Goal: Check status: Check status

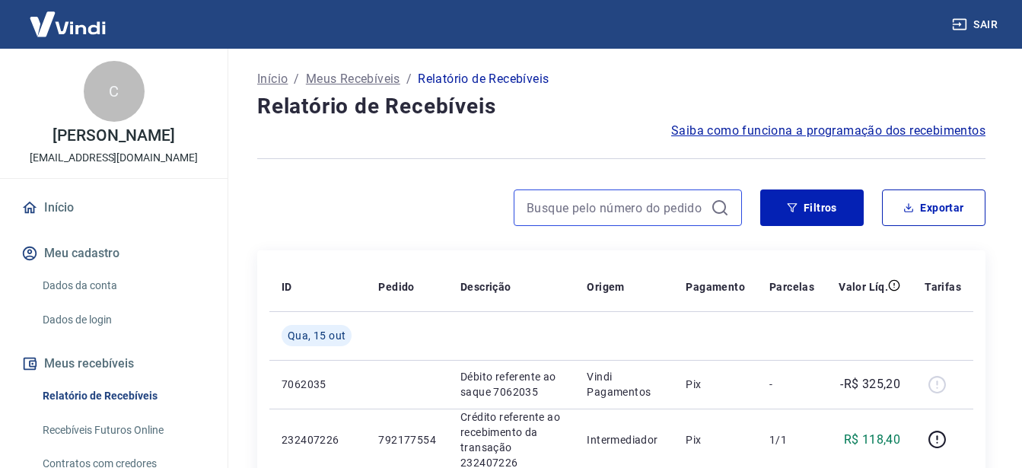
click at [621, 205] on input at bounding box center [616, 207] width 178 height 23
click at [621, 205] on input "131546" at bounding box center [616, 207] width 178 height 23
type input "1"
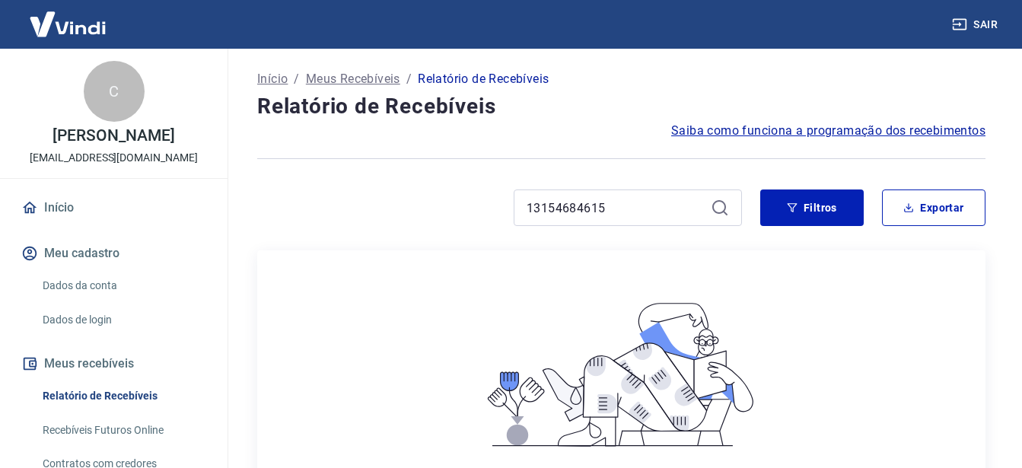
click at [718, 208] on icon at bounding box center [720, 208] width 18 height 18
click at [653, 212] on input "13154684615" at bounding box center [616, 207] width 178 height 23
type input "1"
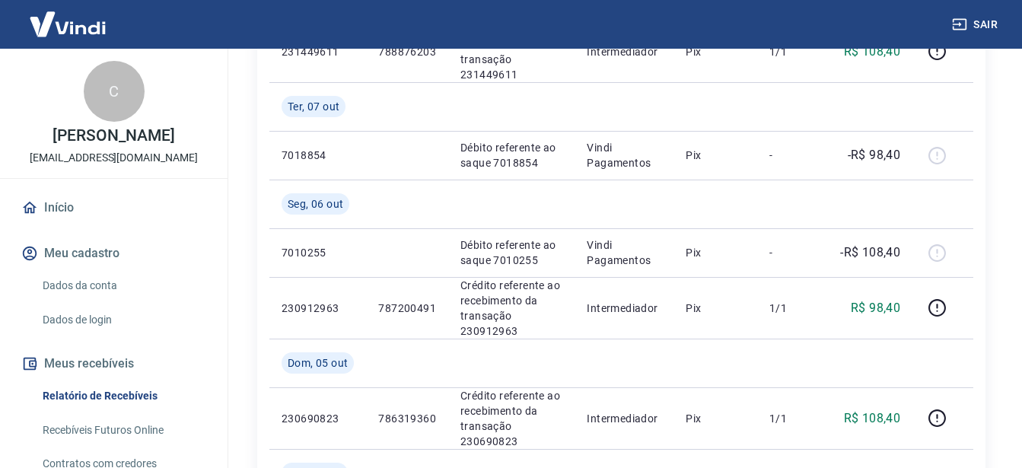
scroll to position [1242, 0]
